Goal: Navigation & Orientation: Find specific page/section

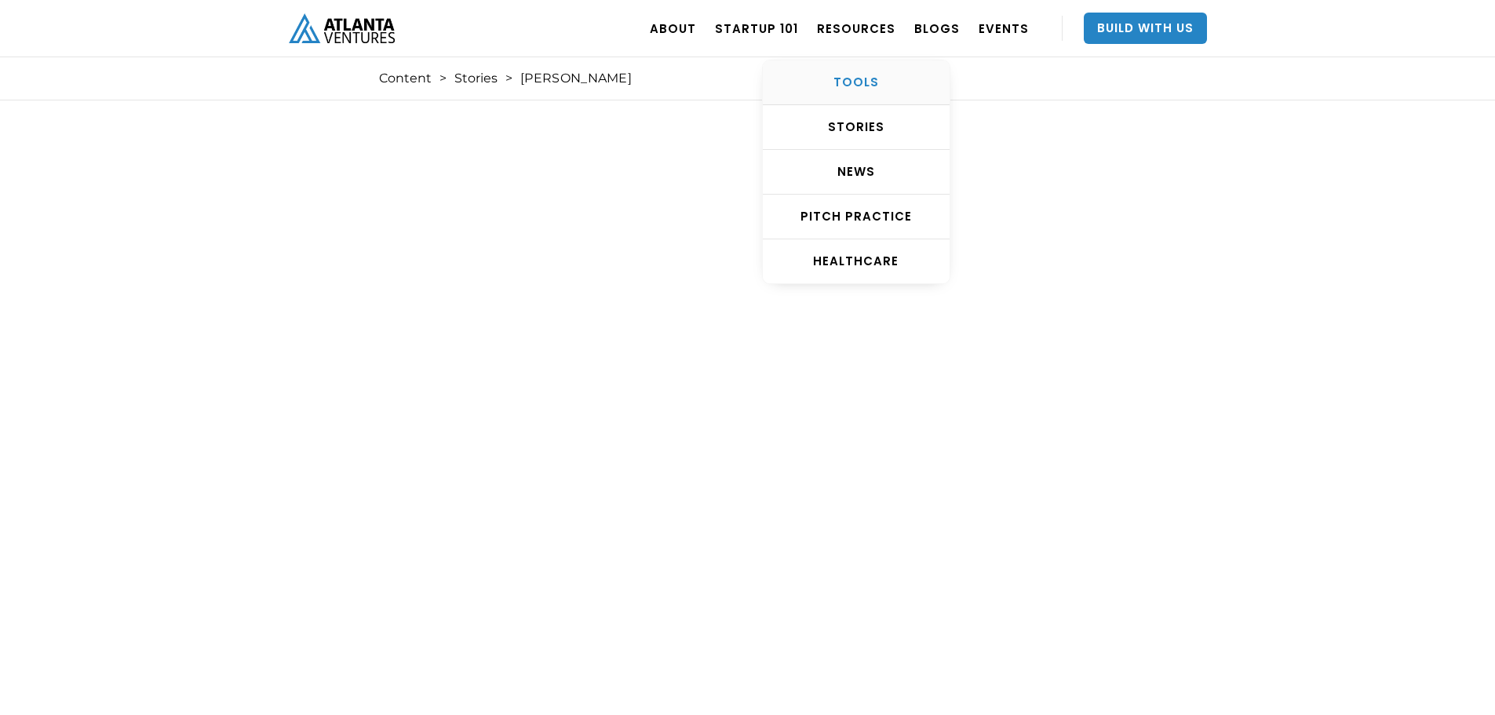
click at [873, 80] on div "TOOLS" at bounding box center [856, 83] width 187 height 16
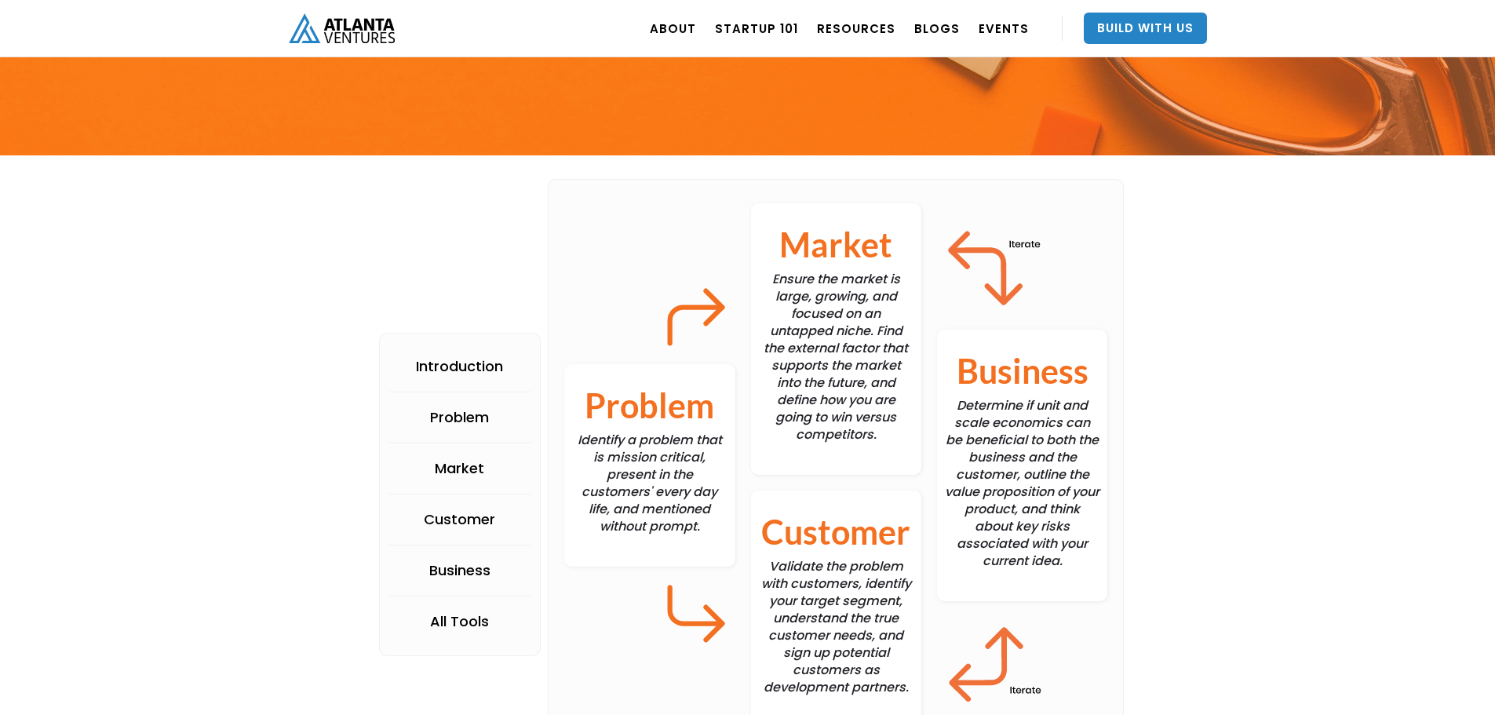
scroll to position [314, 0]
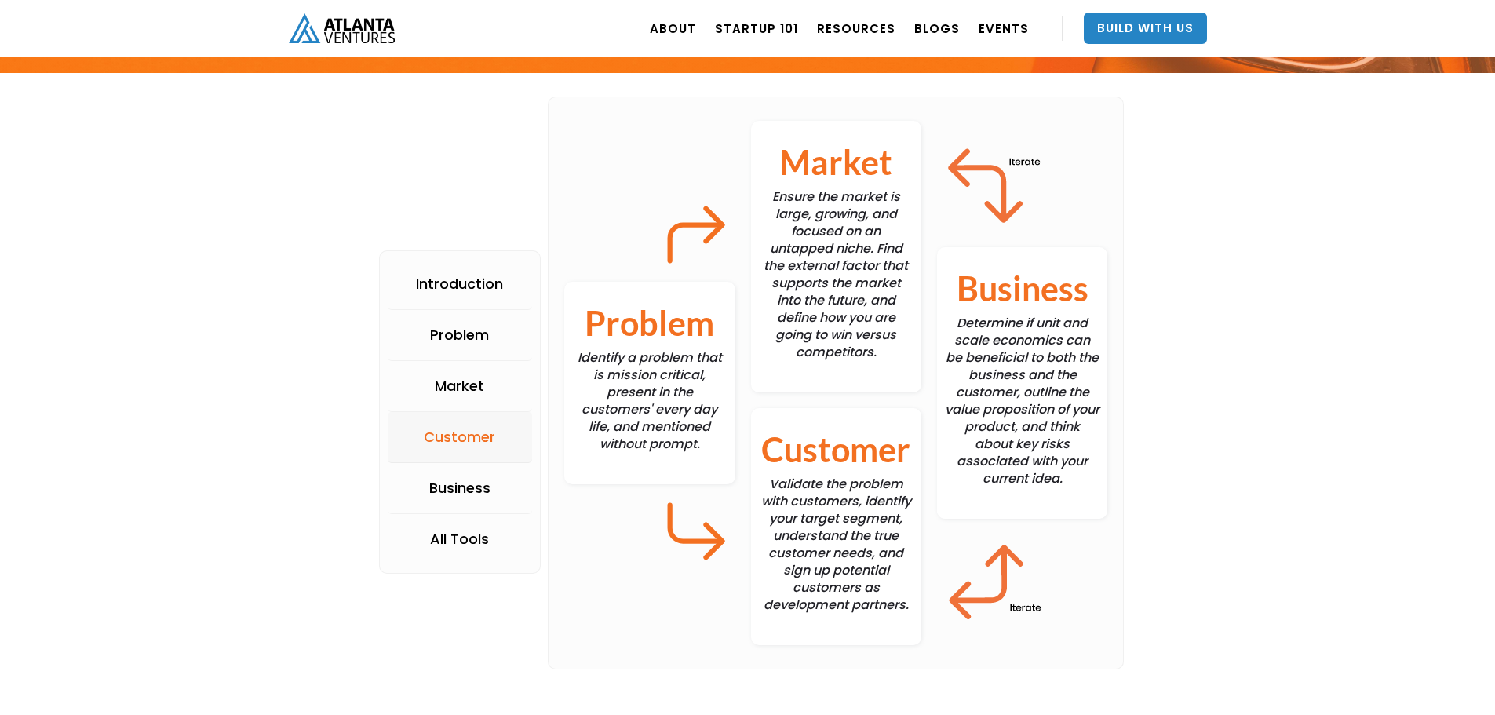
click at [466, 439] on div "Customer" at bounding box center [459, 437] width 71 height 16
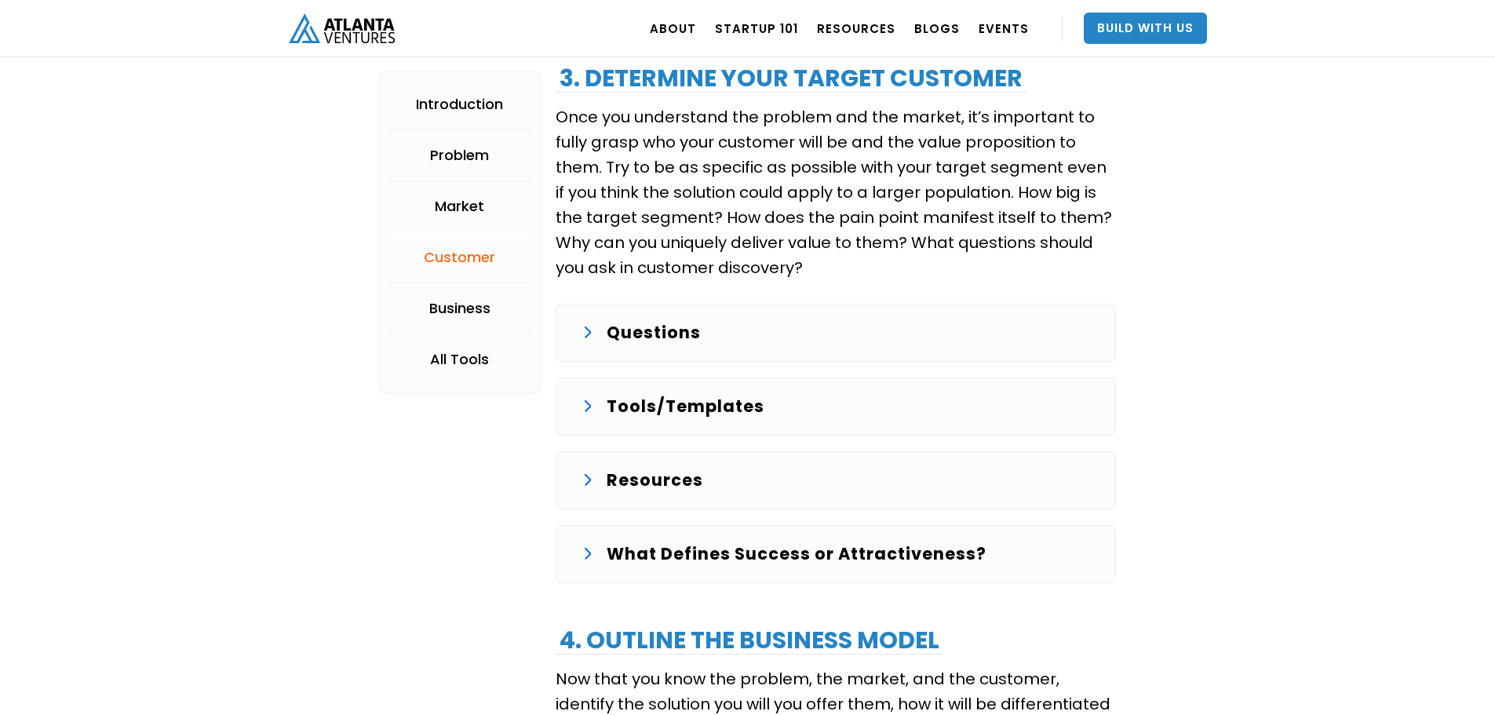
scroll to position [2754, 0]
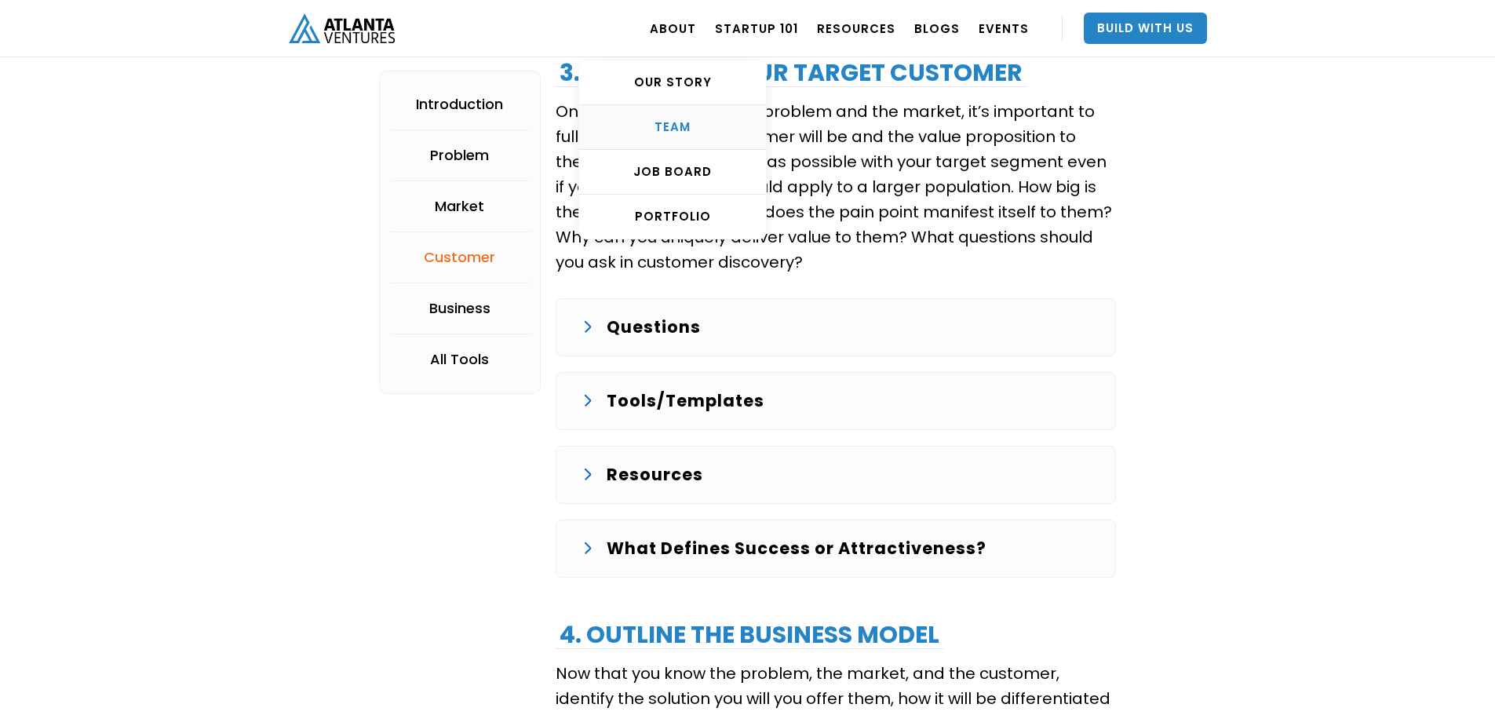
click at [702, 119] on div "TEAM" at bounding box center [672, 127] width 187 height 16
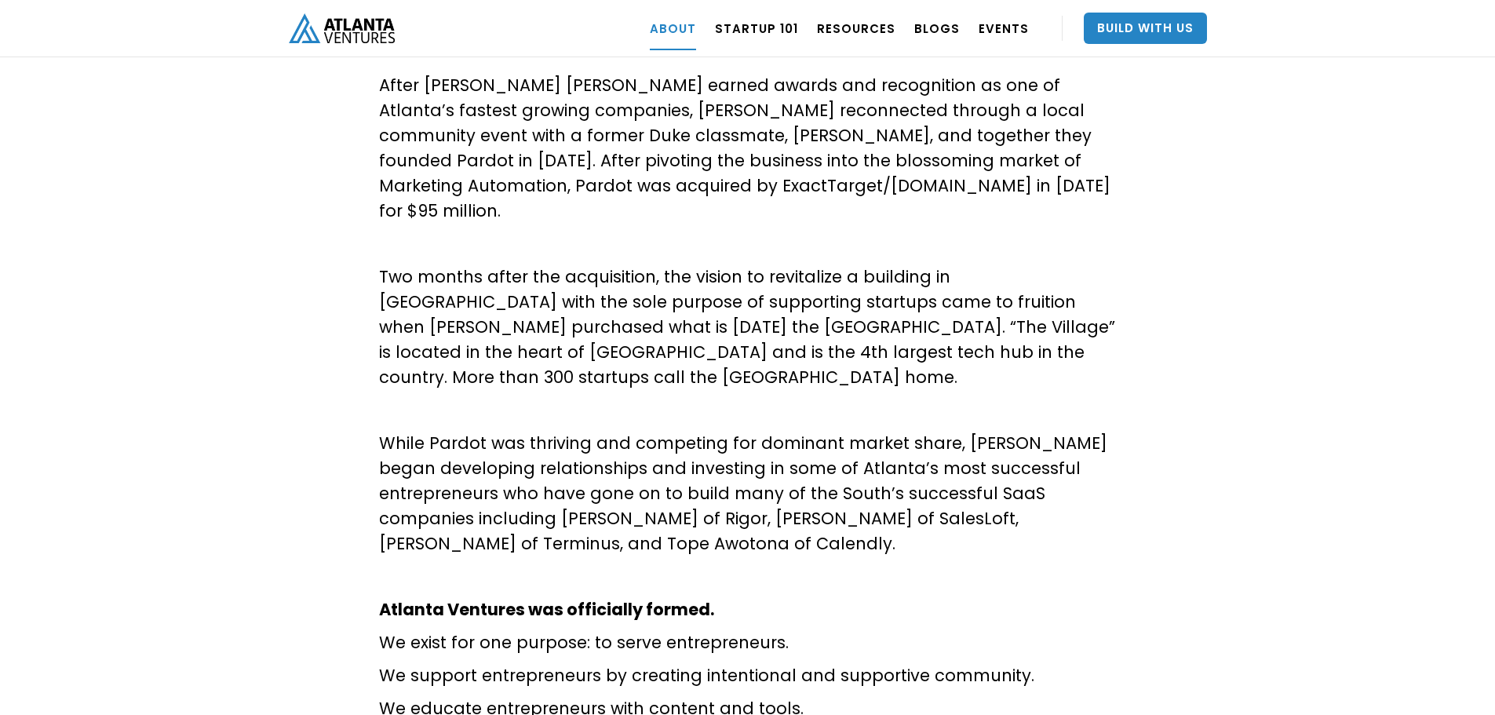
scroll to position [651, 0]
click at [790, 31] on link "Startup 101" at bounding box center [756, 28] width 83 height 44
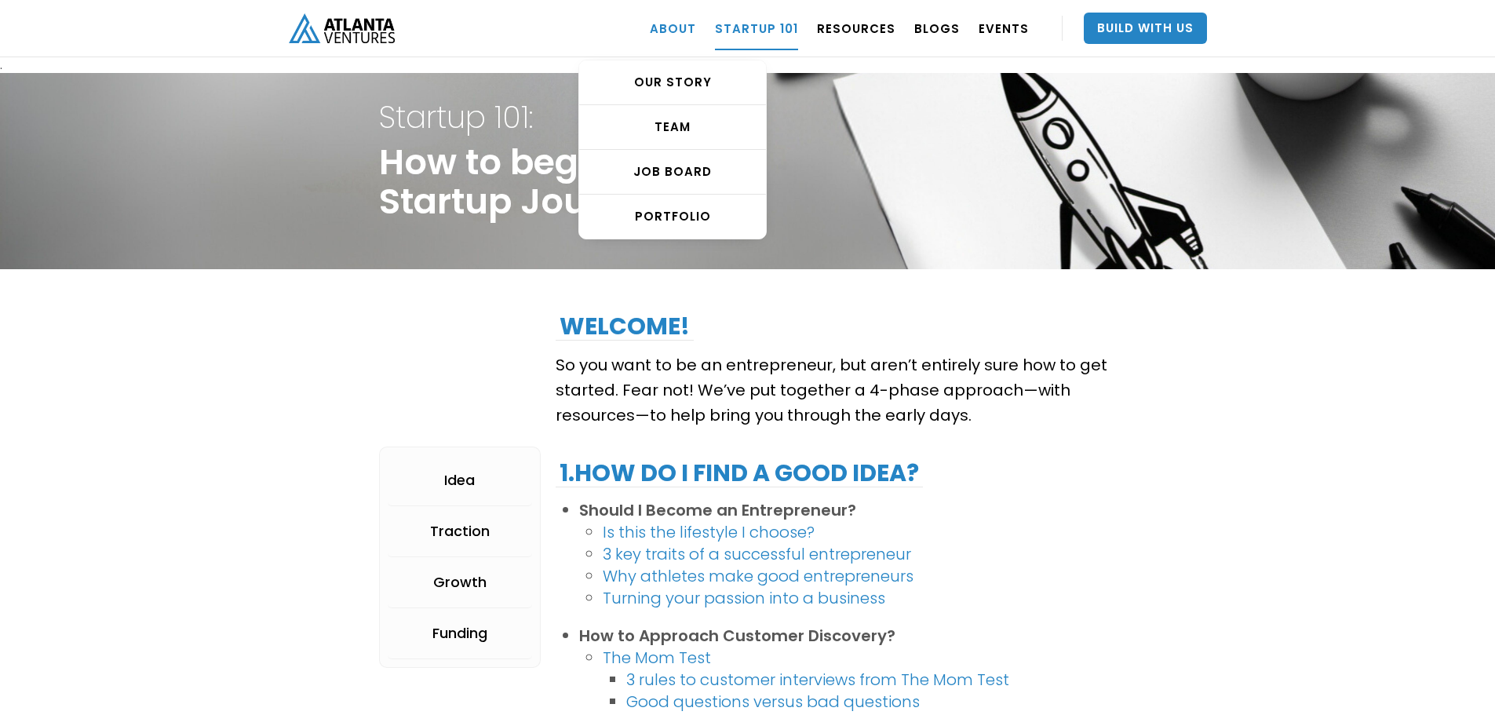
click at [696, 23] on link "ABOUT" at bounding box center [673, 28] width 46 height 44
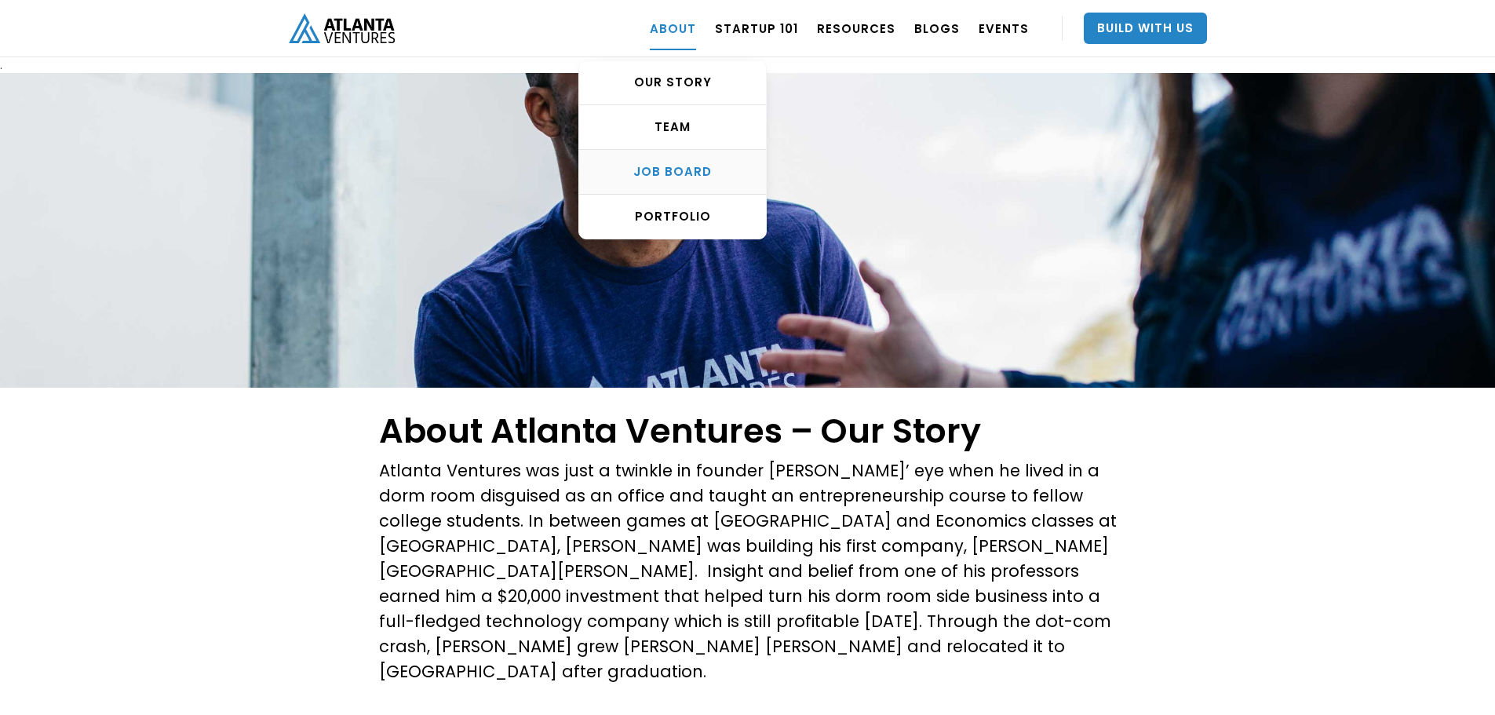
click at [694, 164] on div "Job Board" at bounding box center [672, 172] width 187 height 16
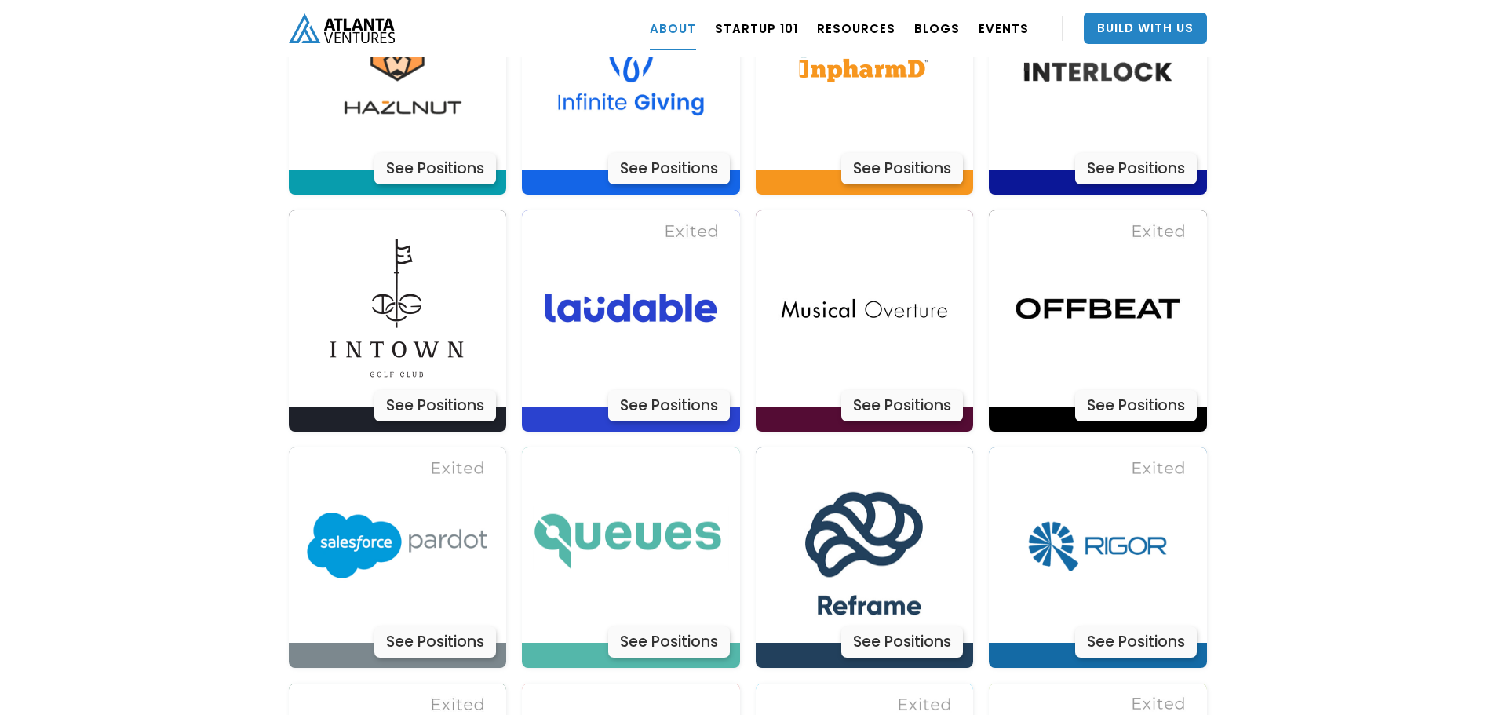
scroll to position [4497, 0]
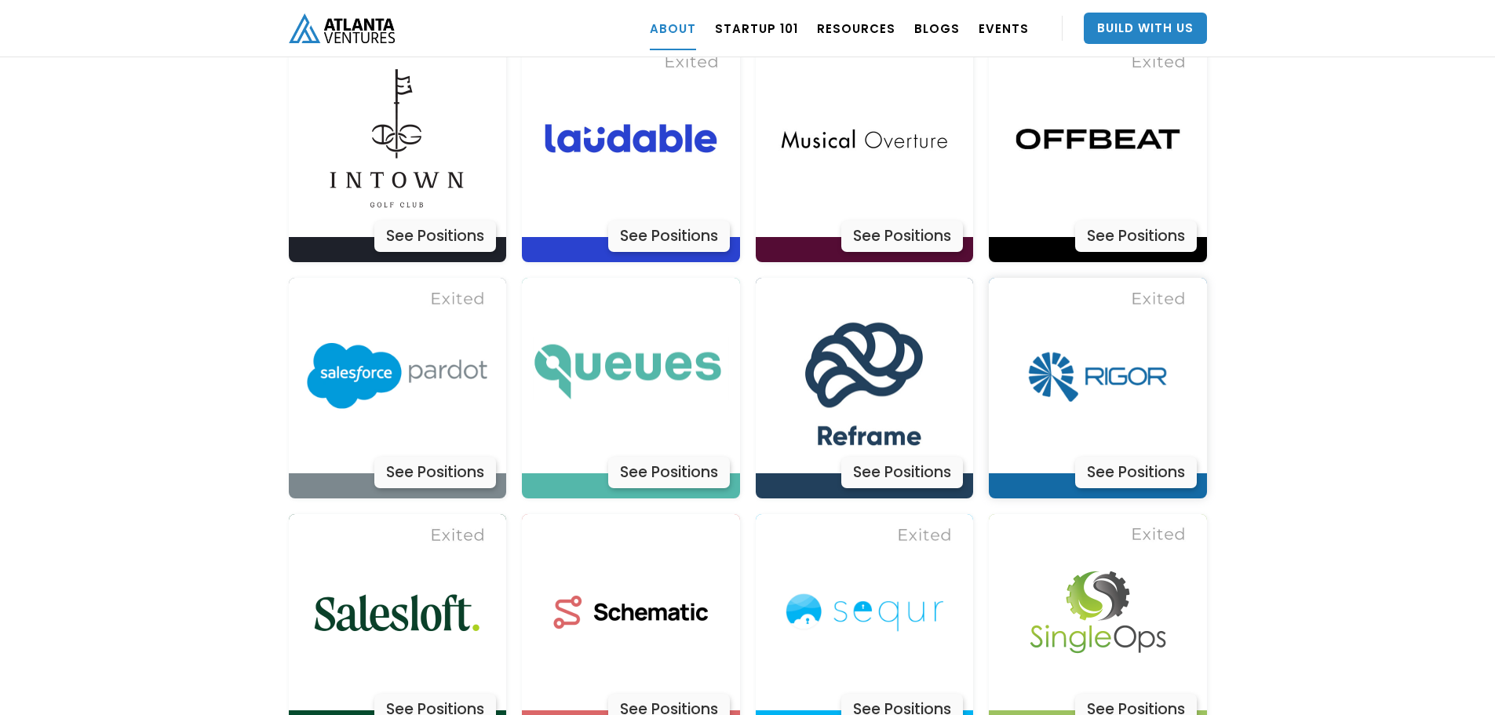
click at [1148, 457] on div "See Positions" at bounding box center [1136, 472] width 122 height 31
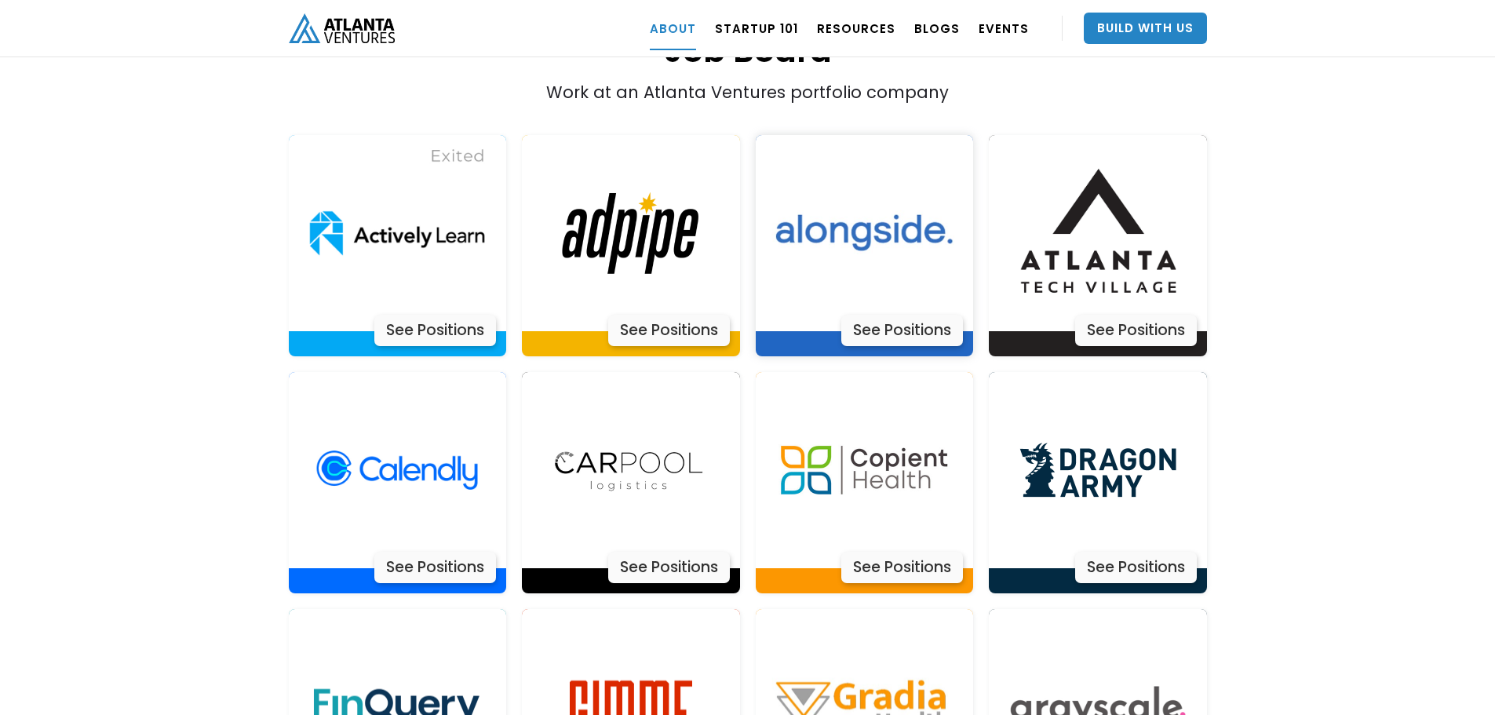
scroll to position [3242, 0]
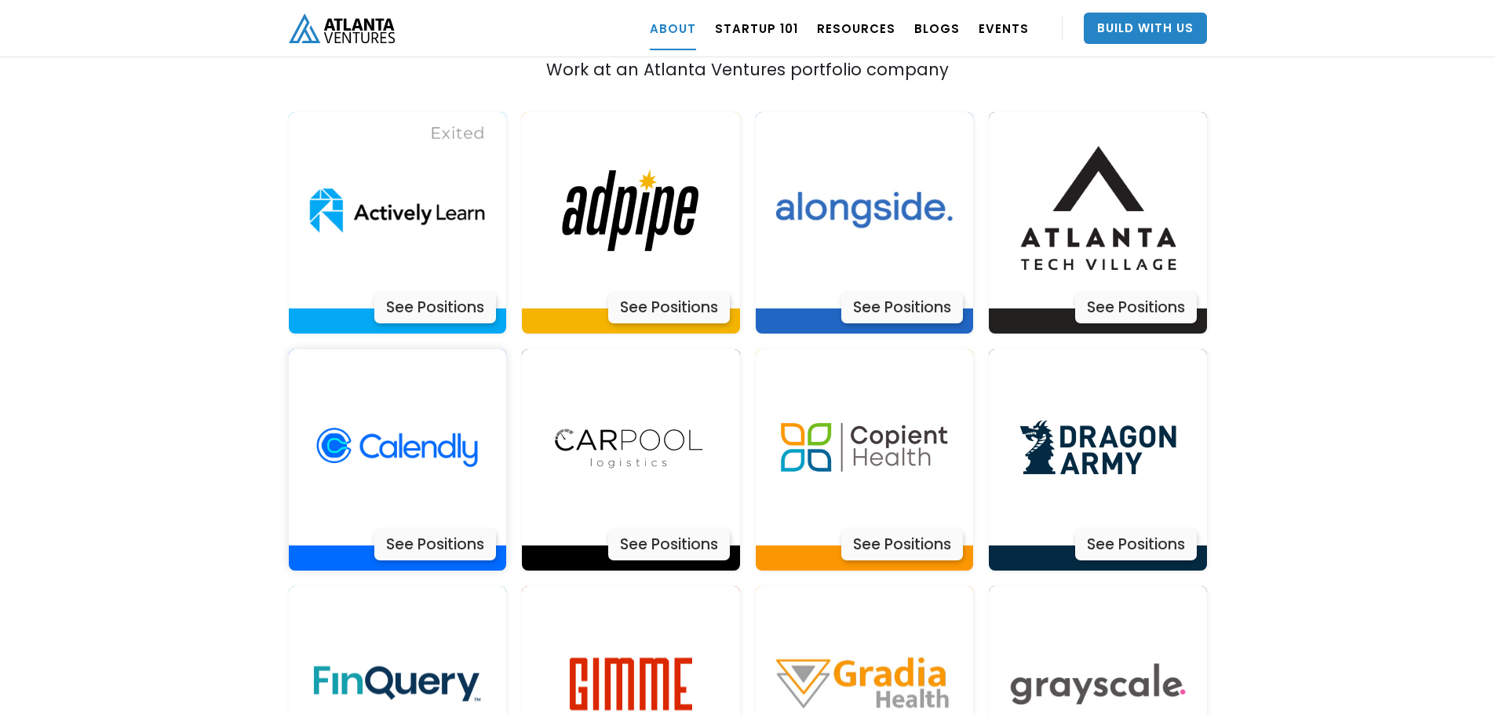
click at [450, 529] on div "See Positions" at bounding box center [435, 544] width 122 height 31
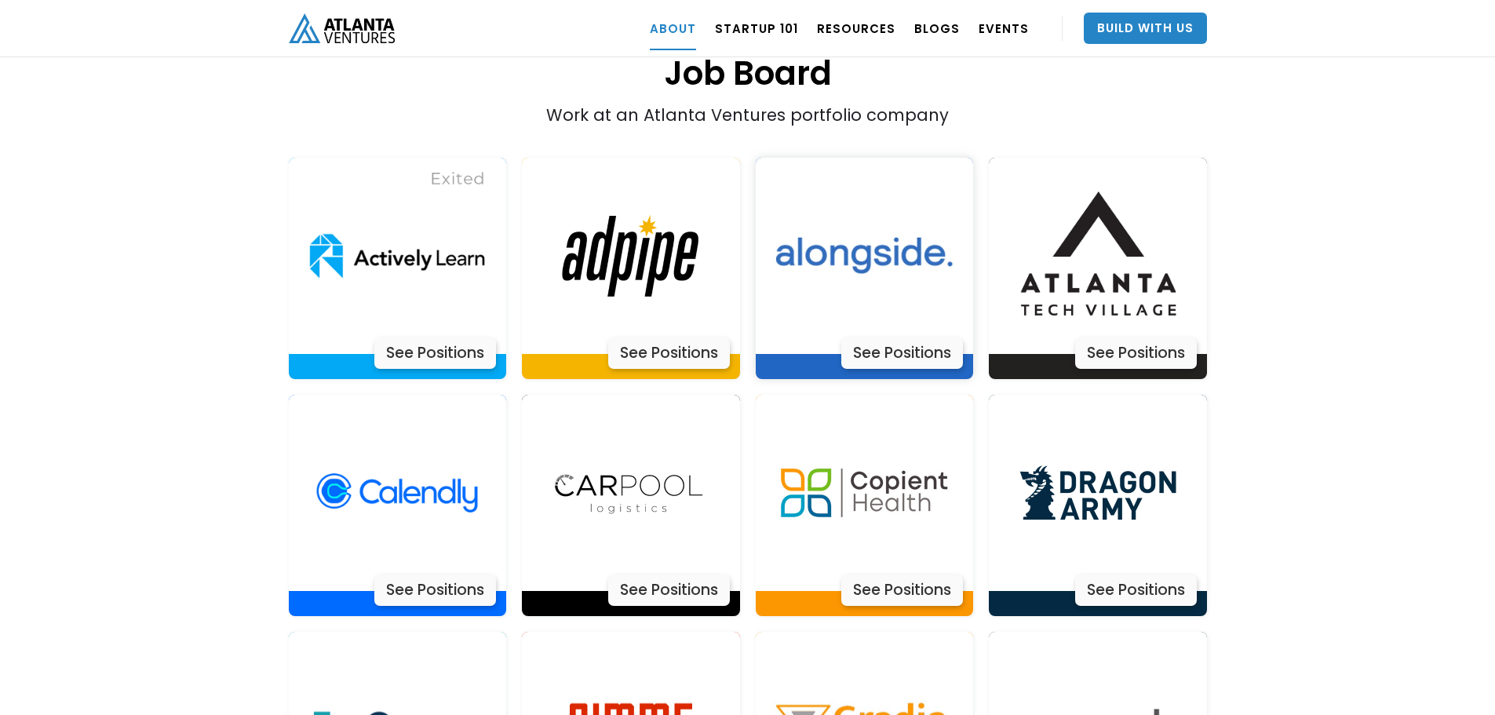
scroll to position [2928, 0]
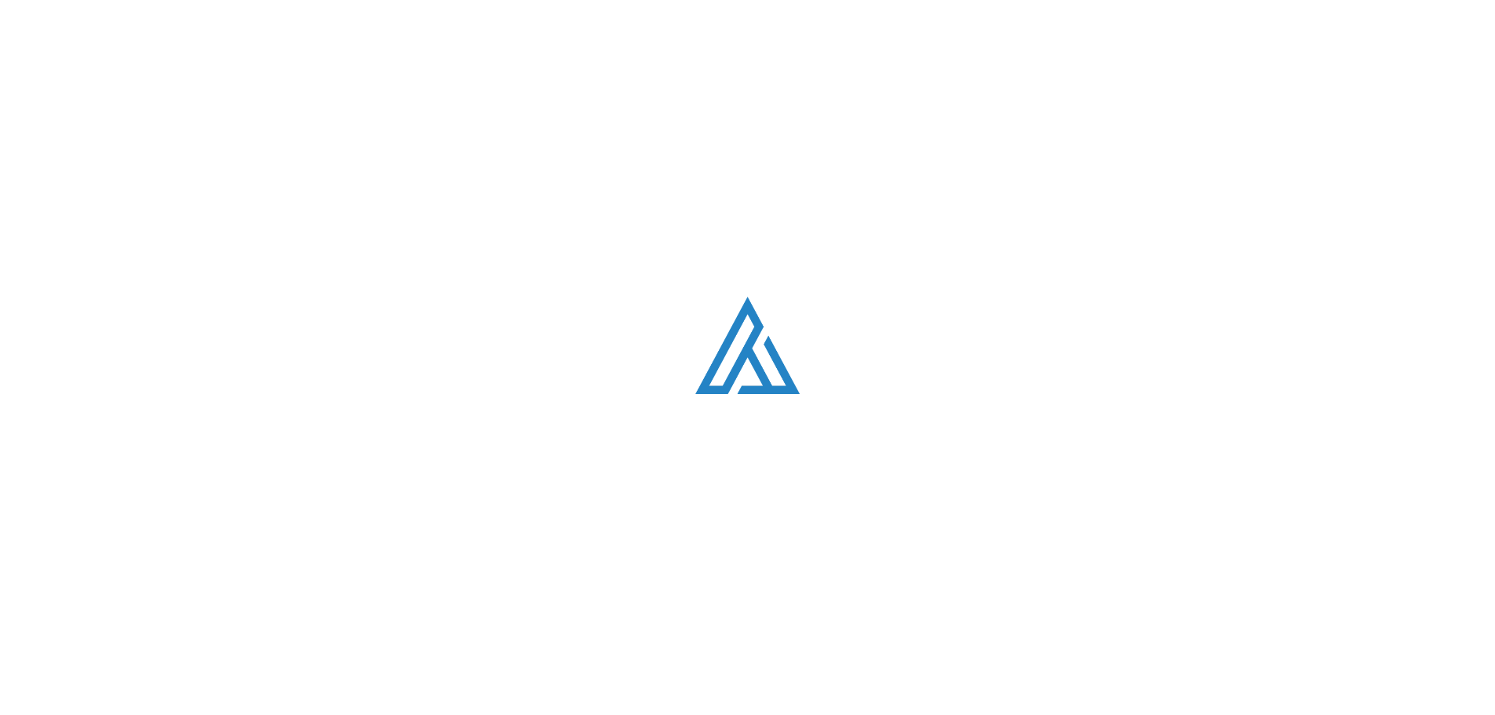
scroll to position [651, 0]
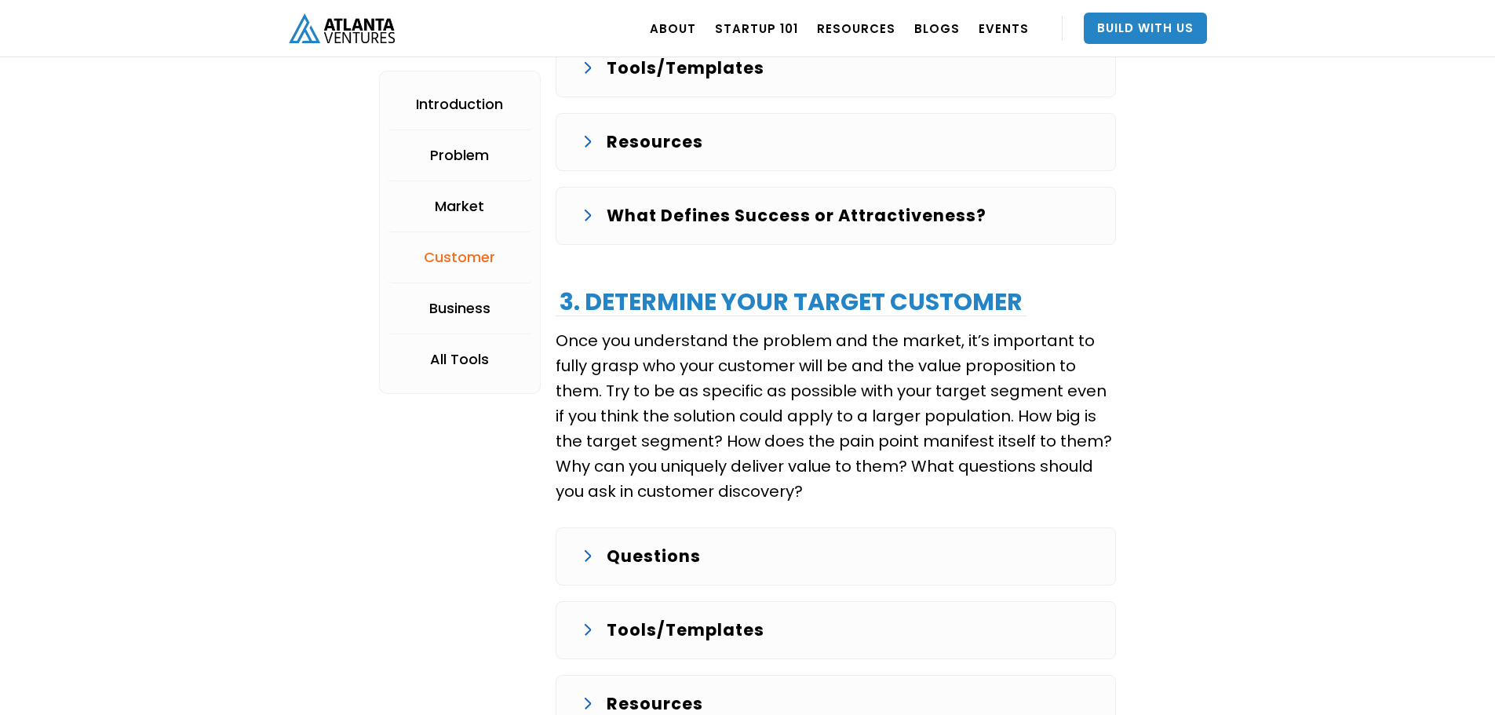
scroll to position [2362, 0]
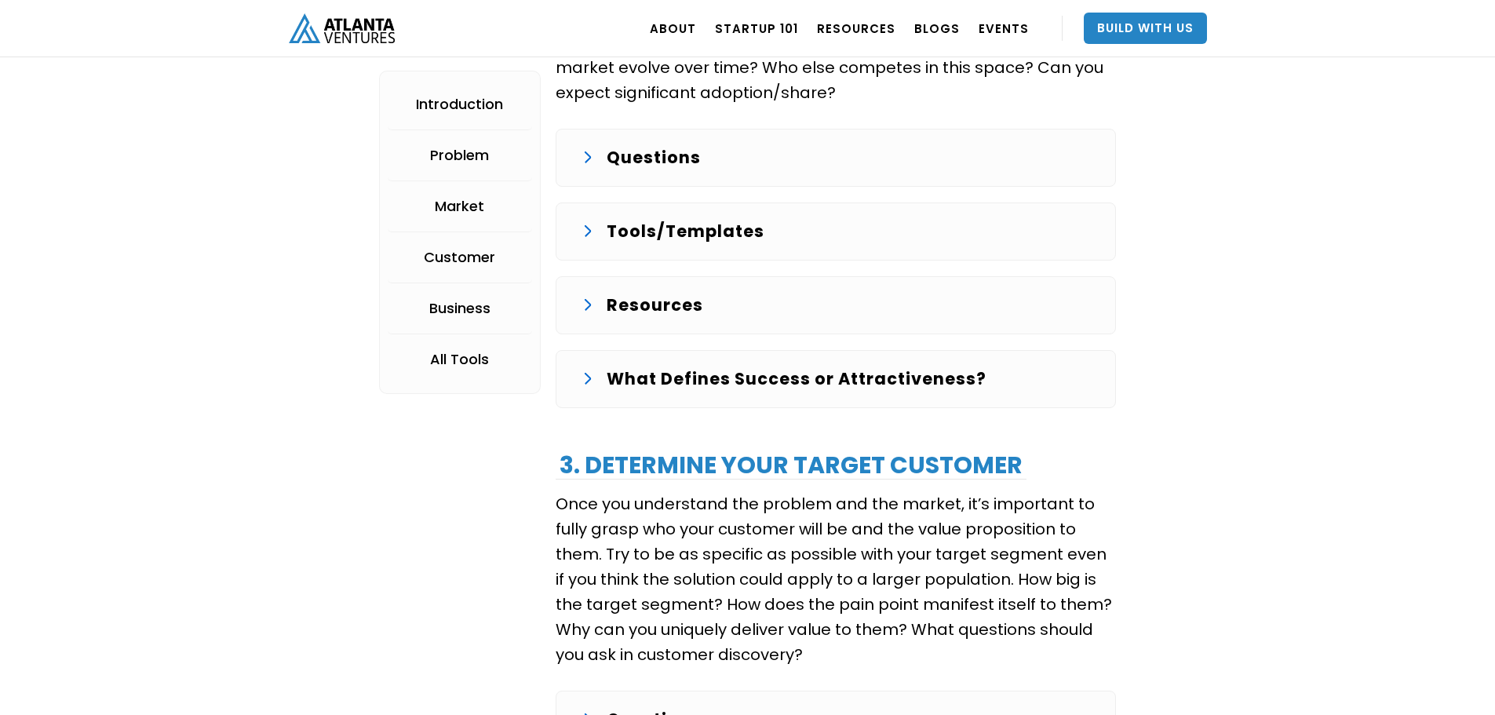
scroll to position [314, 0]
